Goal: Transaction & Acquisition: Purchase product/service

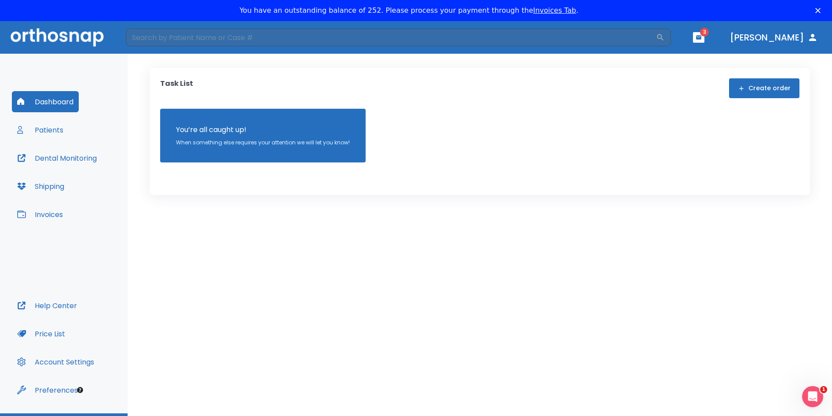
click at [55, 106] on button "Dashboard" at bounding box center [45, 101] width 67 height 21
click at [47, 132] on button "Patients" at bounding box center [40, 129] width 57 height 21
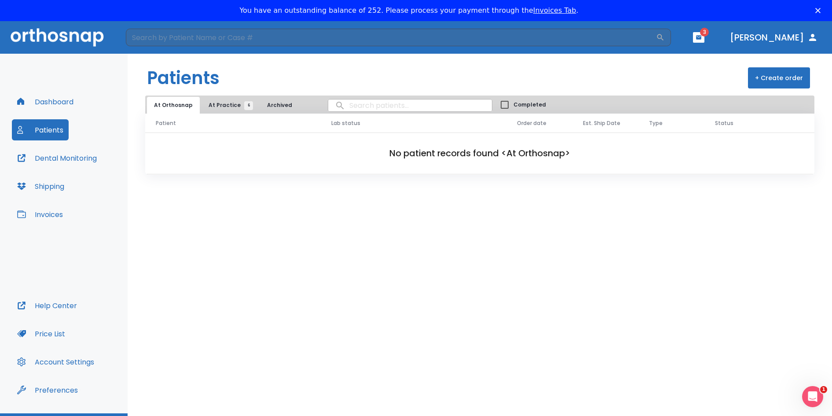
click at [229, 103] on span "At Practice 6" at bounding box center [228, 105] width 40 height 8
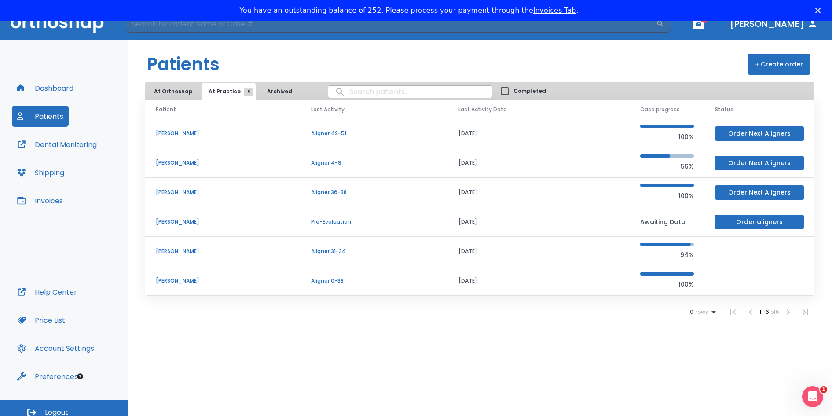
scroll to position [21, 0]
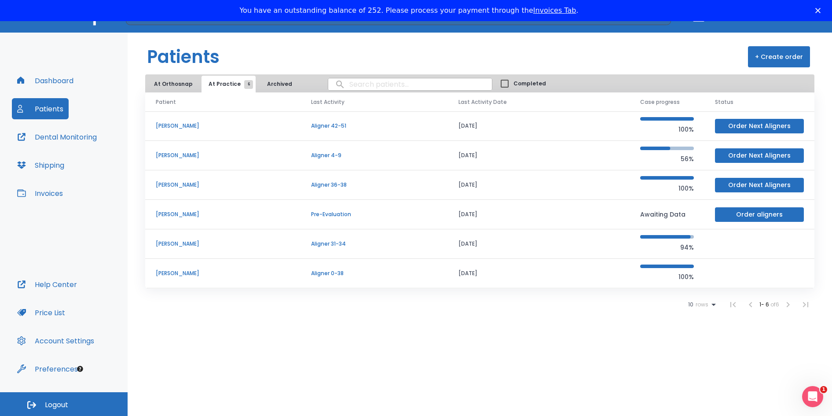
click at [190, 266] on td "[PERSON_NAME]" at bounding box center [222, 273] width 155 height 29
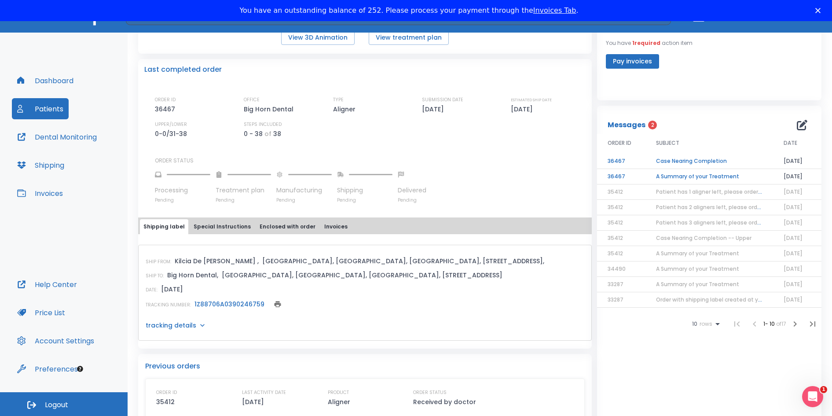
scroll to position [220, 0]
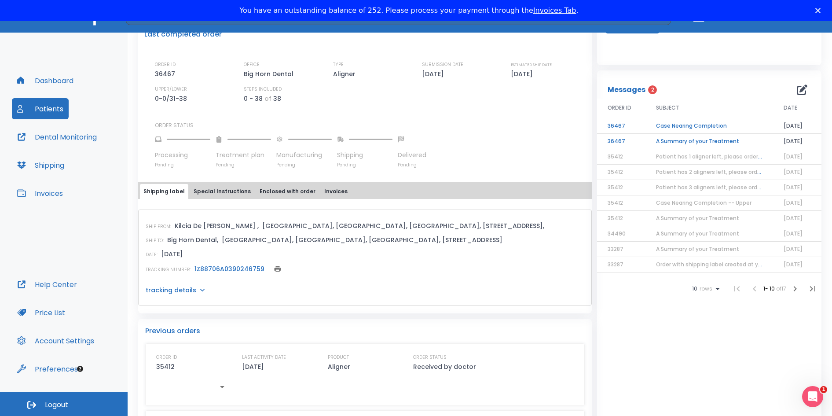
click at [190, 289] on p "tracking details" at bounding box center [171, 289] width 51 height 9
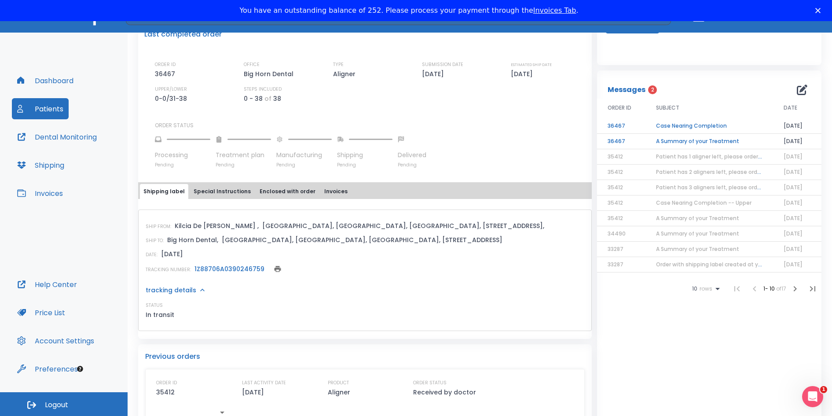
click at [244, 269] on link "1Z88706A0390246759" at bounding box center [229, 268] width 70 height 9
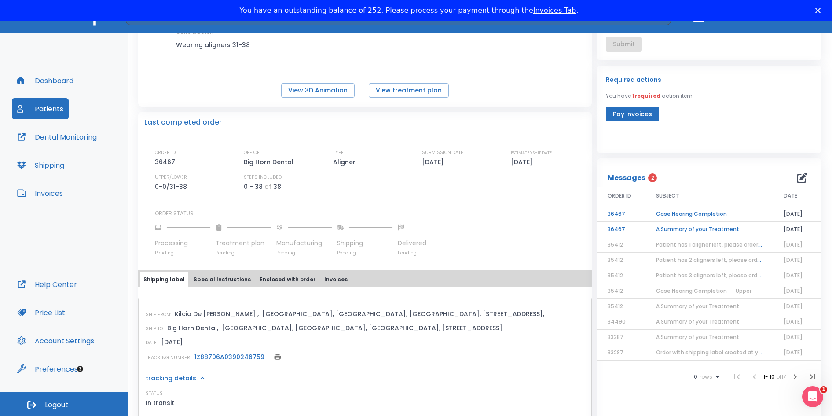
scroll to position [0, 0]
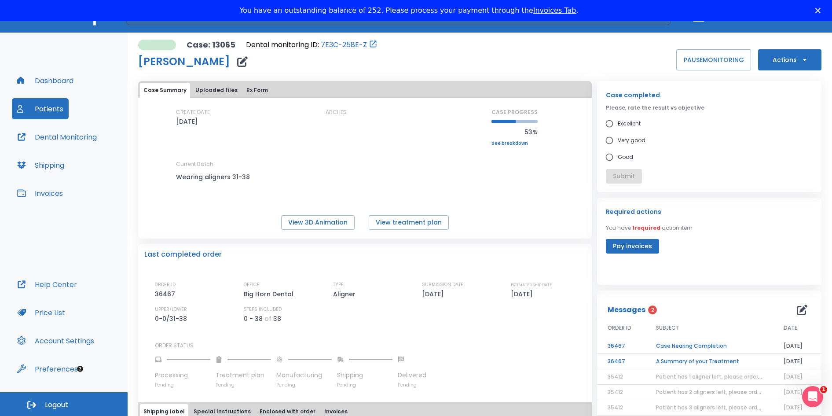
click at [624, 246] on button "Pay invoices" at bounding box center [632, 246] width 53 height 15
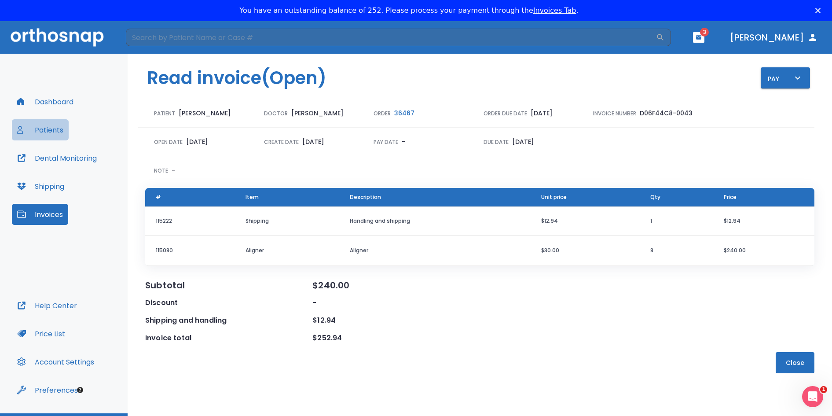
click at [53, 128] on button "Patients" at bounding box center [40, 129] width 57 height 21
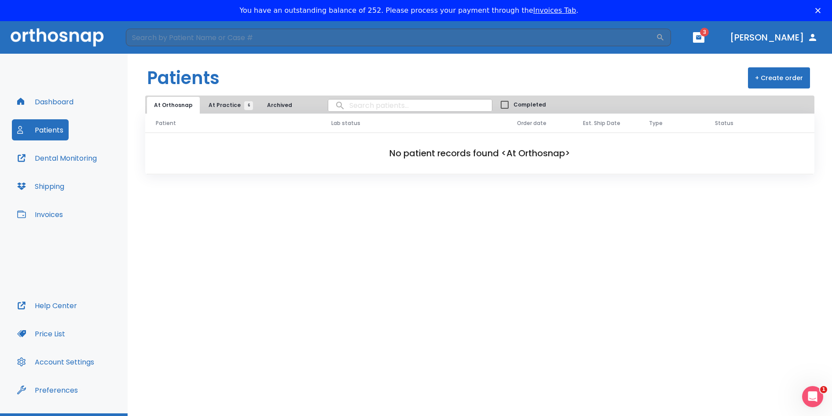
click at [214, 104] on span "At Practice 6" at bounding box center [228, 105] width 40 height 8
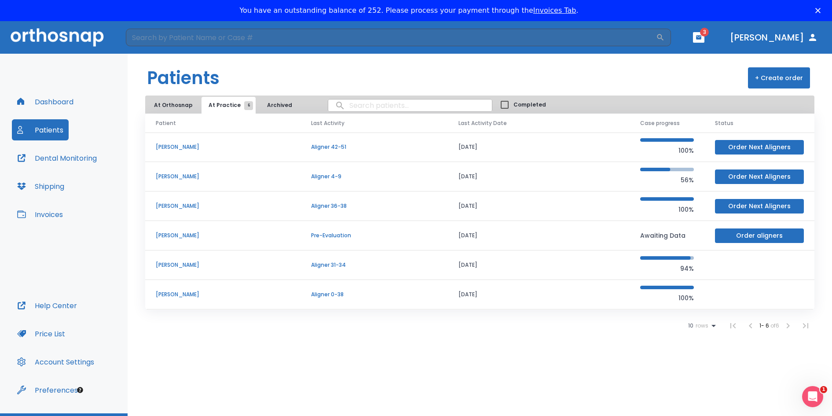
click at [175, 263] on p "[PERSON_NAME]" at bounding box center [223, 265] width 134 height 8
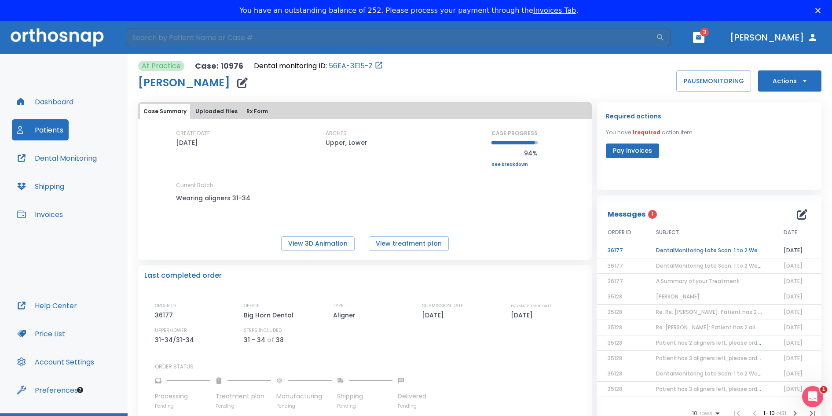
click at [624, 153] on button "Pay invoices" at bounding box center [632, 150] width 53 height 15
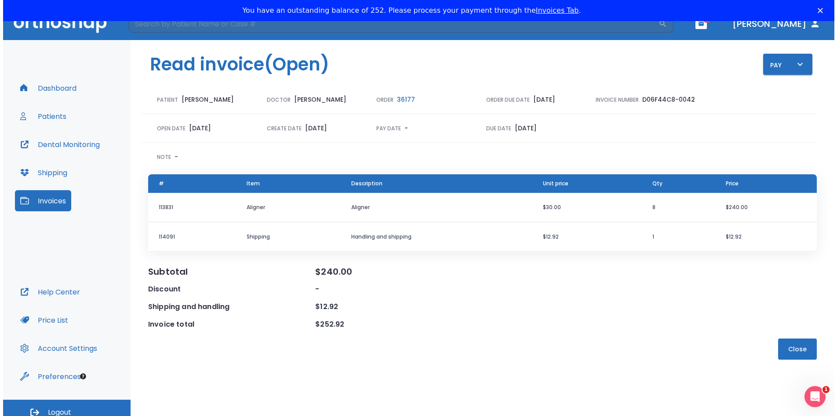
scroll to position [21, 0]
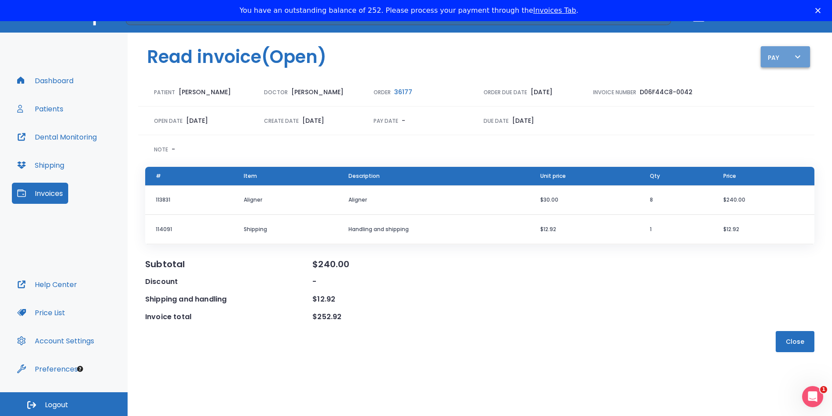
click at [792, 55] on icon "button" at bounding box center [797, 56] width 11 height 11
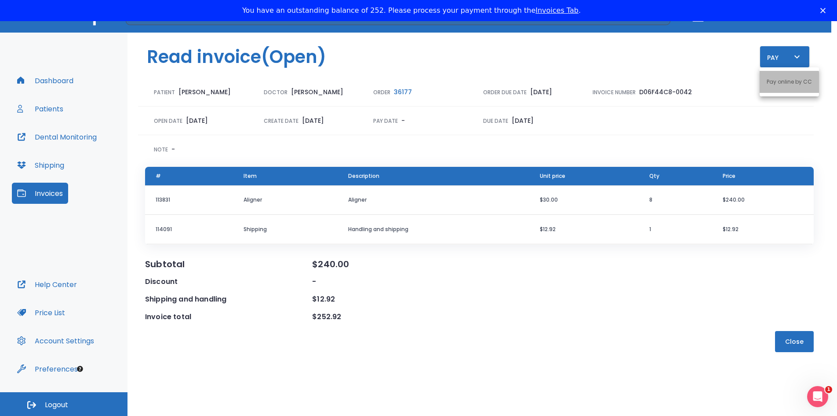
click at [788, 84] on p "Pay online by CC" at bounding box center [789, 82] width 45 height 8
